Goal: Information Seeking & Learning: Find specific fact

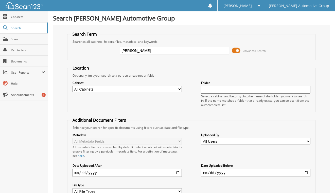
type input "[PERSON_NAME]"
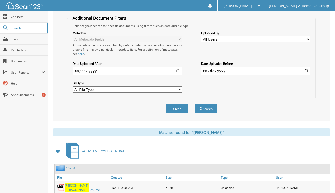
scroll to position [152, 0]
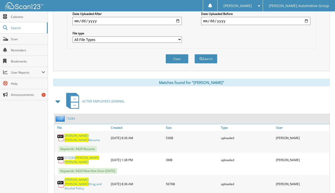
click at [72, 118] on link "15284" at bounding box center [70, 118] width 9 height 4
